Goal: Task Accomplishment & Management: Use online tool/utility

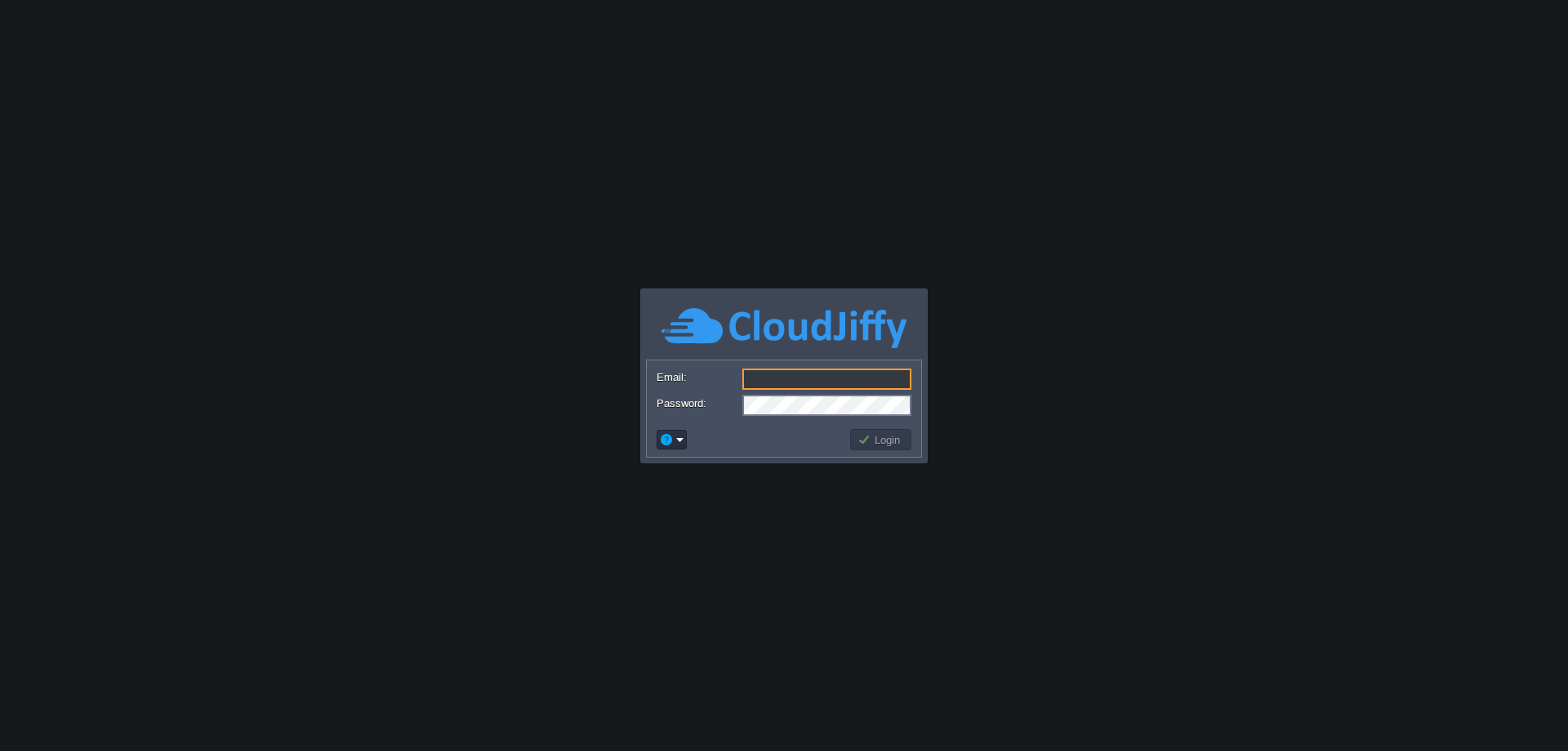
type input "[EMAIL_ADDRESS][DOMAIN_NAME]"
click at [877, 439] on button "Login" at bounding box center [882, 440] width 48 height 15
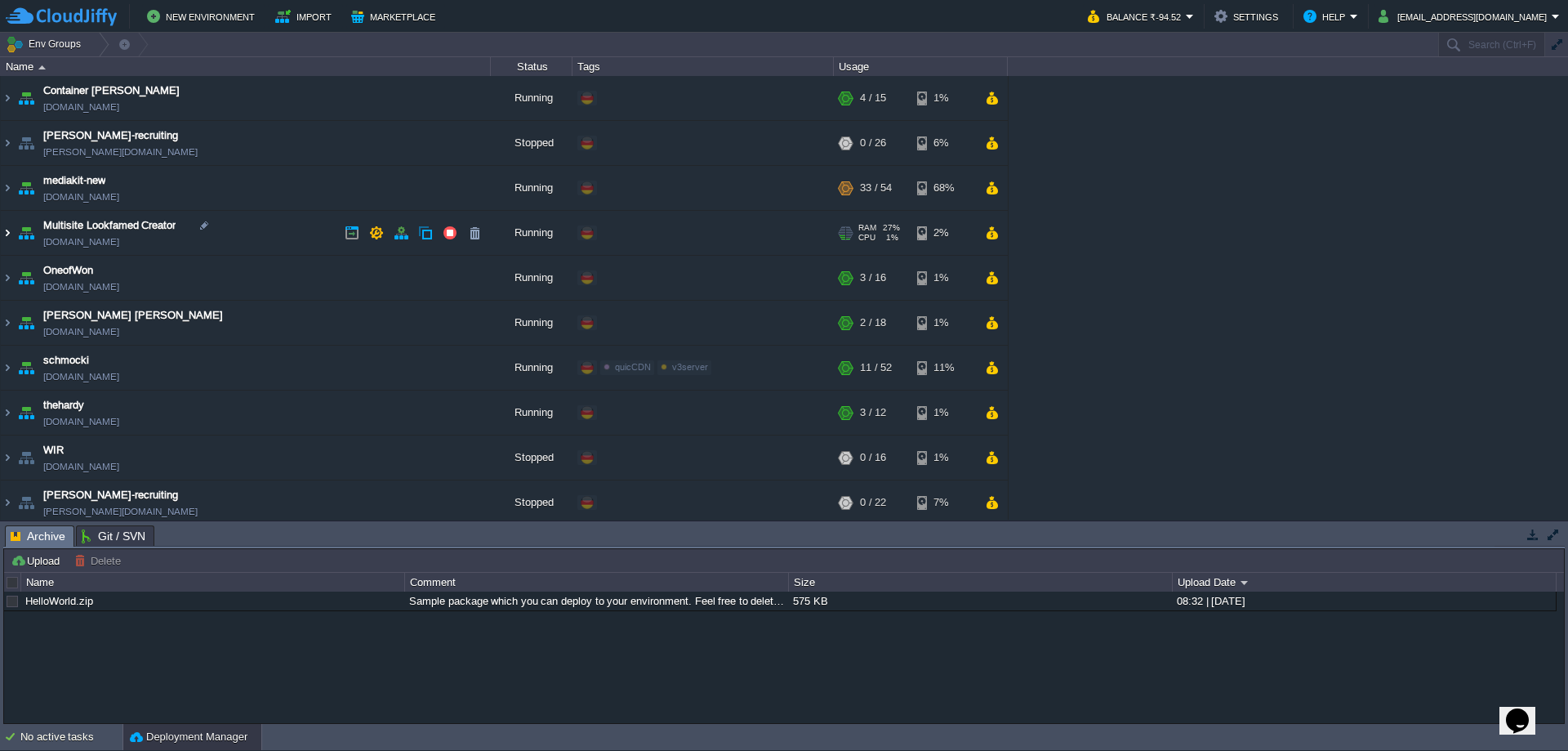
click at [10, 231] on img at bounding box center [7, 233] width 13 height 44
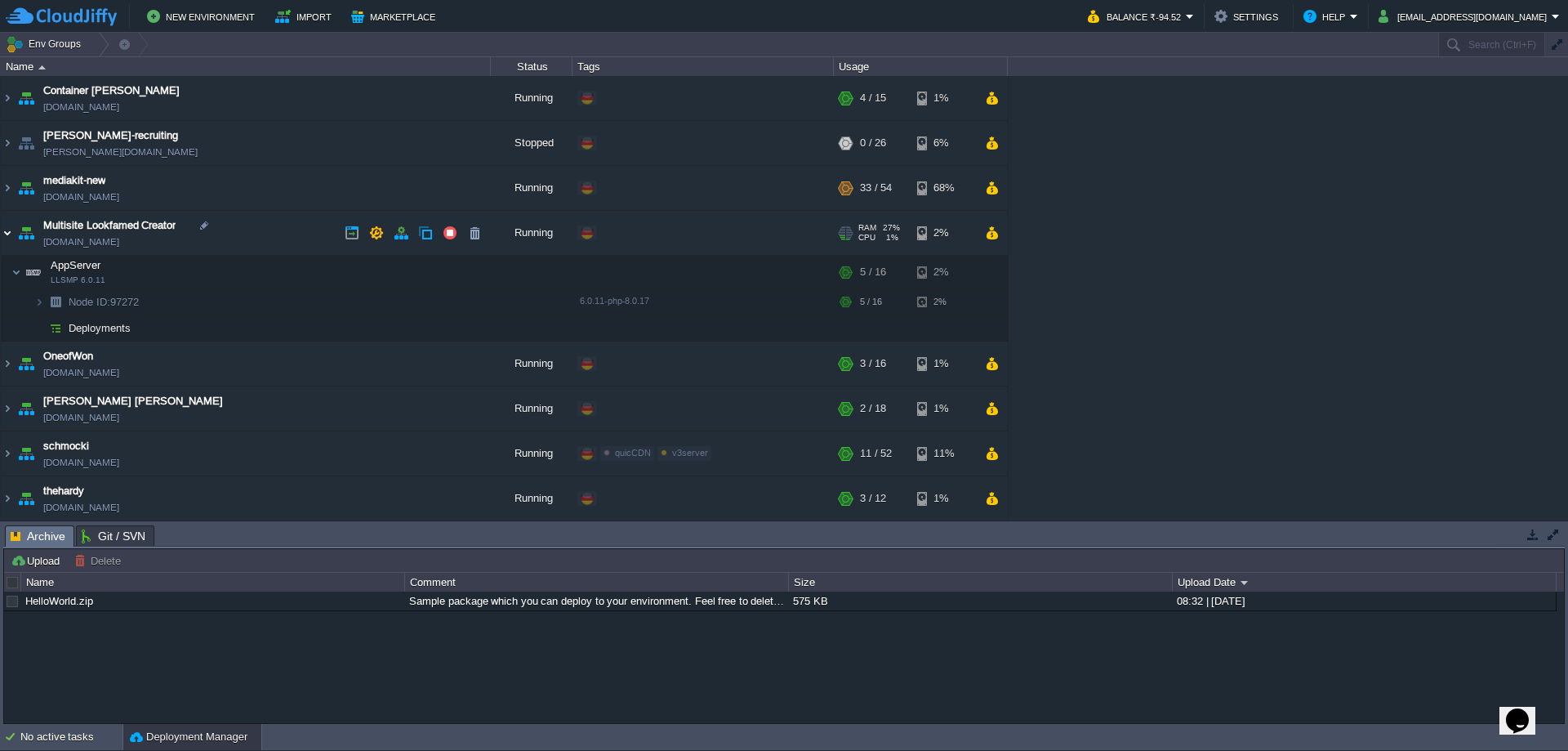
click at [10, 231] on img at bounding box center [7, 233] width 13 height 44
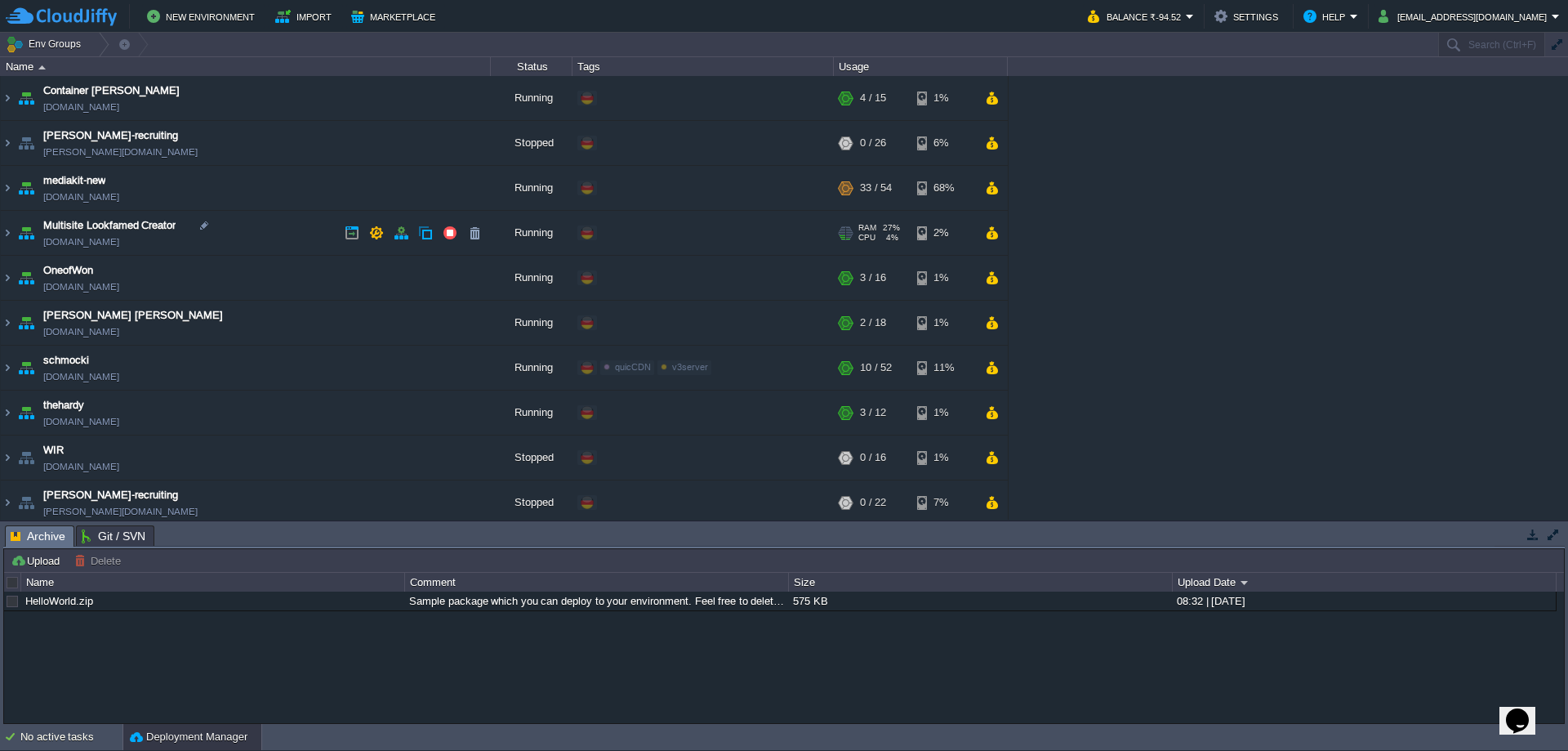
click at [117, 243] on link "[DOMAIN_NAME]" at bounding box center [81, 242] width 76 height 16
